Goal: Find specific page/section: Find specific page/section

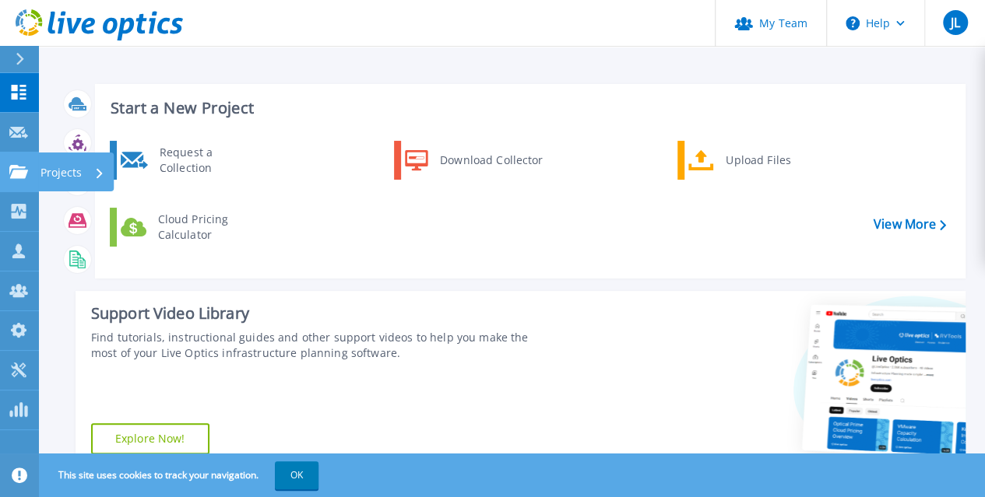
click at [13, 174] on icon at bounding box center [18, 171] width 19 height 13
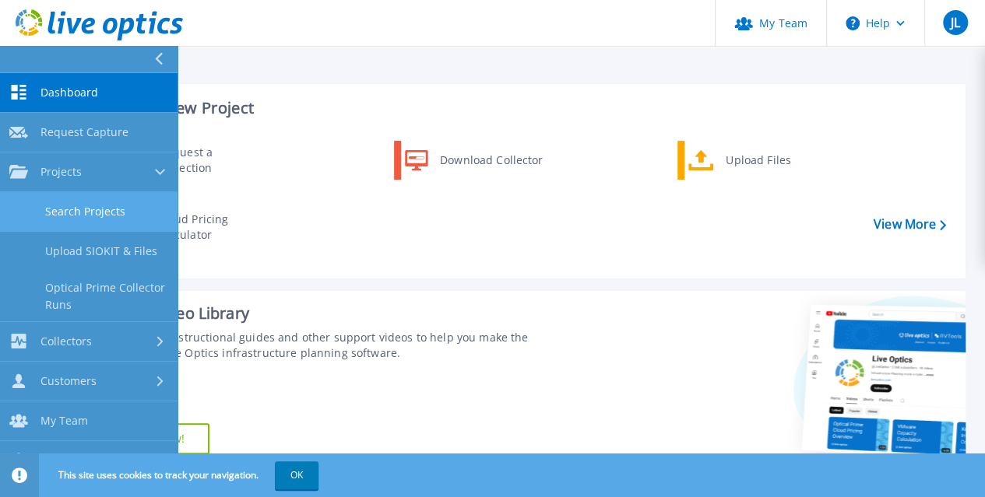
click at [65, 209] on link "Search Projects" at bounding box center [88, 212] width 177 height 40
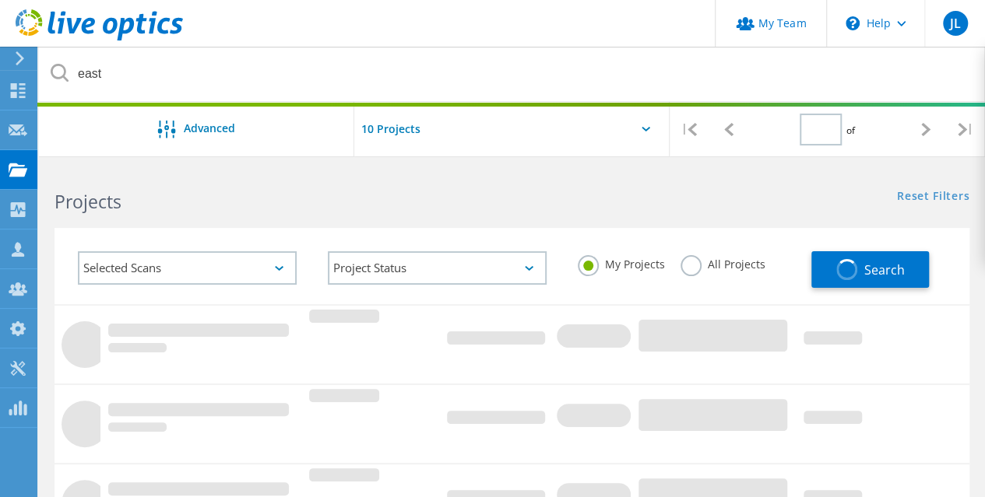
type input "1"
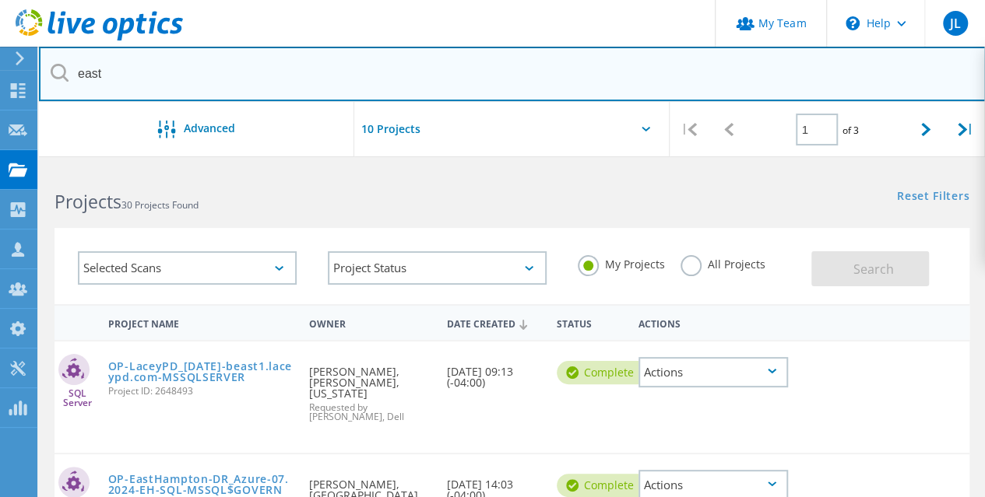
click at [142, 75] on input "east" at bounding box center [512, 74] width 946 height 54
type input "e"
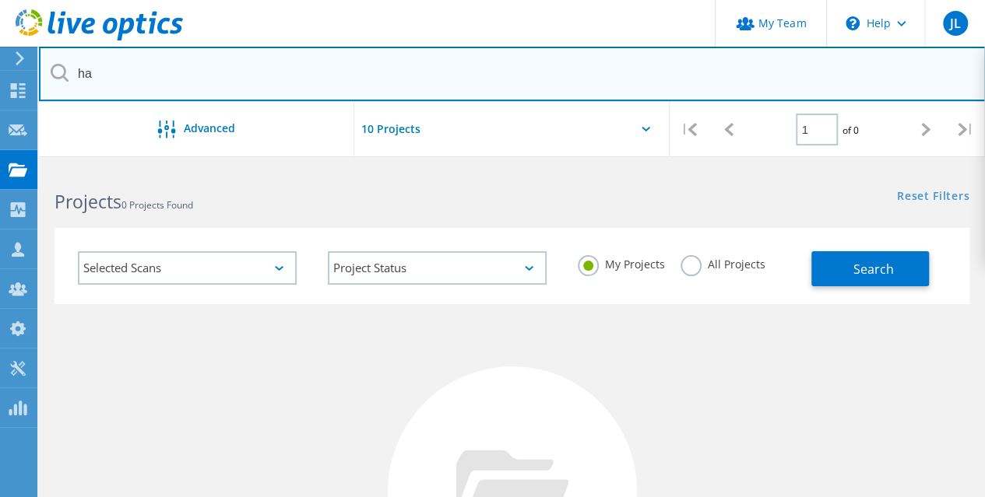
type input "h"
